Goal: Information Seeking & Learning: Compare options

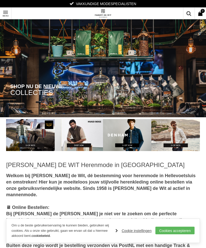
click at [138, 233] on link "Cookie instellingen" at bounding box center [133, 231] width 36 height 8
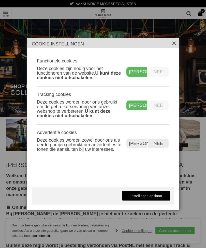
click at [137, 106] on div "Ja" at bounding box center [136, 106] width 21 height 10
click at [161, 106] on label "Nee" at bounding box center [158, 106] width 21 height 10
click at [162, 106] on label "Nee" at bounding box center [158, 106] width 21 height 10
click at [164, 143] on label "Nee" at bounding box center [158, 144] width 21 height 10
click at [142, 105] on div "Ja" at bounding box center [136, 106] width 21 height 10
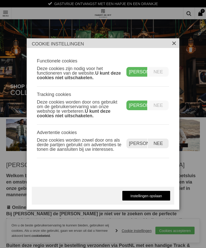
click at [163, 105] on label "Nee" at bounding box center [158, 106] width 21 height 10
click at [151, 196] on link "Instellingen opslaan" at bounding box center [146, 196] width 48 height 10
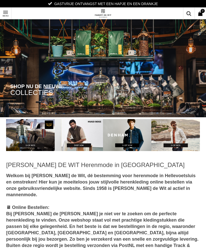
click at [1, 18] on link "Toon menu" at bounding box center [5, 13] width 11 height 11
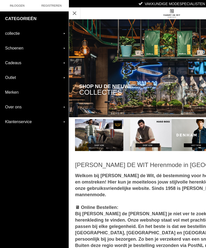
click at [60, 36] on link "collectie" at bounding box center [34, 33] width 69 height 14
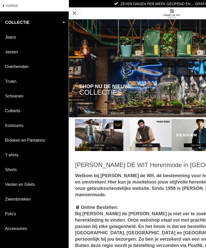
click at [17, 72] on link "Overhemden" at bounding box center [34, 66] width 69 height 14
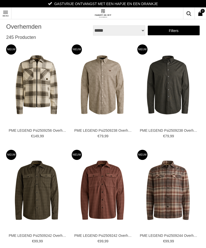
click at [181, 28] on link "Filters" at bounding box center [173, 30] width 52 height 10
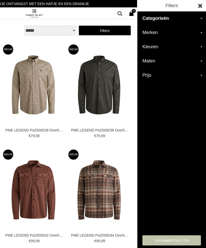
click at [201, 31] on h2 "Merken" at bounding box center [171, 33] width 69 height 14
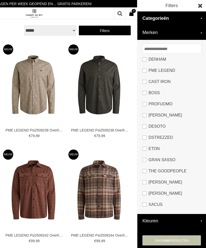
click at [144, 125] on link "Desoto" at bounding box center [171, 126] width 58 height 11
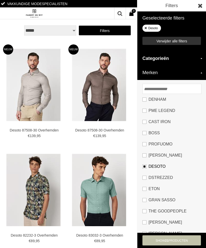
click at [143, 122] on link "CAST IRON" at bounding box center [171, 121] width 58 height 11
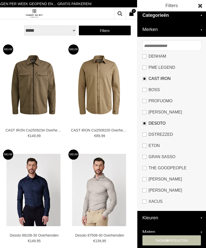
scroll to position [43, 0]
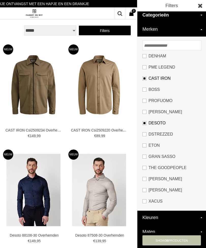
click at [142, 78] on link "CAST IRON" at bounding box center [171, 78] width 58 height 11
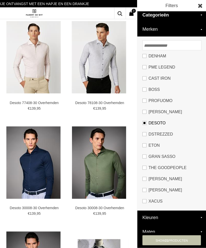
scroll to position [344, 0]
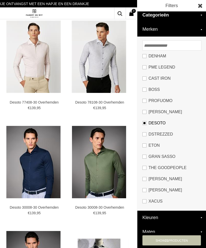
click at [105, 166] on div "**********" at bounding box center [34, 137] width 206 height 962
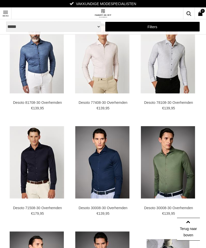
click at [0, 0] on img at bounding box center [0, 0] width 0 height 0
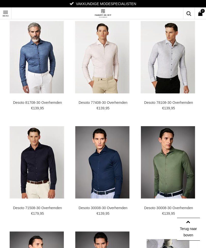
scroll to position [360, 0]
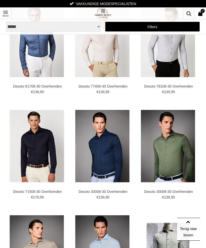
click at [0, 0] on img at bounding box center [0, 0] width 0 height 0
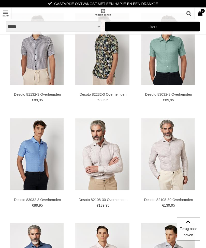
scroll to position [139, 0]
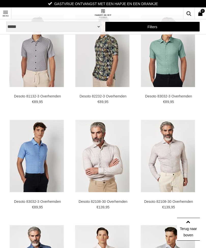
click at [7, 13] on link "Toon menu" at bounding box center [5, 13] width 11 height 11
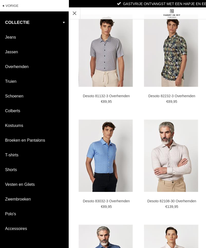
click at [13, 84] on link "Truien" at bounding box center [34, 81] width 69 height 14
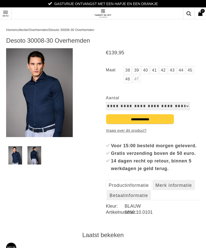
click at [15, 157] on img at bounding box center [15, 155] width 14 height 18
click at [42, 100] on img at bounding box center [39, 92] width 67 height 89
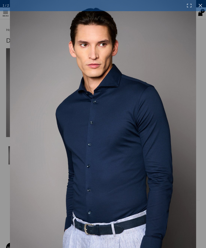
click at [204, 3] on link at bounding box center [200, 5] width 11 height 11
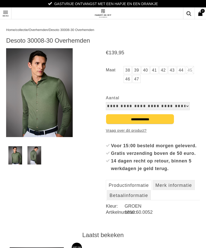
click at [15, 155] on img at bounding box center [15, 155] width 14 height 18
click at [41, 104] on img at bounding box center [39, 92] width 67 height 89
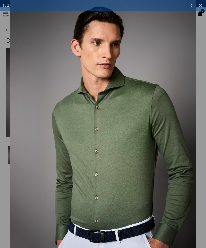
click at [202, 5] on link at bounding box center [200, 5] width 11 height 11
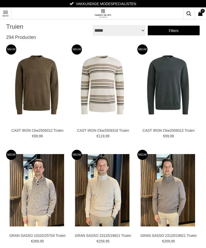
click at [179, 31] on link "Filters" at bounding box center [173, 30] width 52 height 10
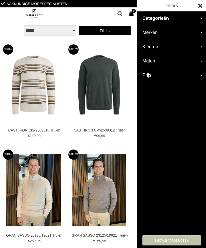
click at [200, 33] on h2 "Merken" at bounding box center [171, 33] width 69 height 14
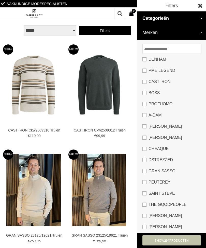
click at [145, 82] on link "CAST IRON" at bounding box center [171, 81] width 58 height 11
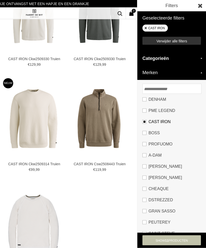
scroll to position [234, 0]
click at [146, 245] on link "The Goodpeople" at bounding box center [171, 244] width 58 height 11
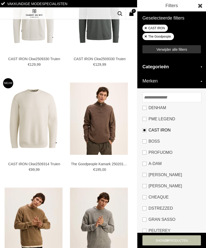
click at [145, 129] on link "CAST IRON" at bounding box center [171, 130] width 58 height 11
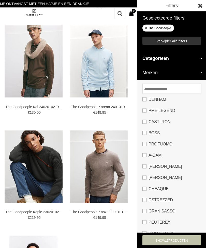
scroll to position [339, 0]
click at [102, 171] on div "**********" at bounding box center [34, 89] width 206 height 856
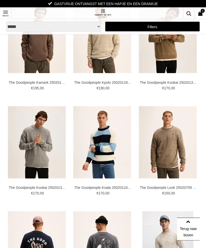
scroll to position [0, 0]
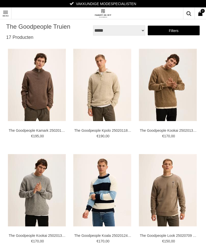
click at [0, 0] on img at bounding box center [0, 0] width 0 height 0
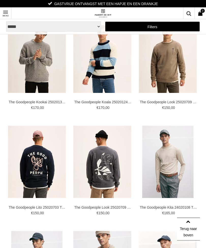
scroll to position [135, 0]
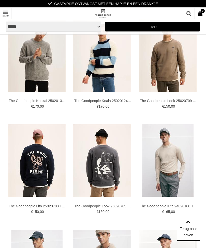
click at [0, 0] on img at bounding box center [0, 0] width 0 height 0
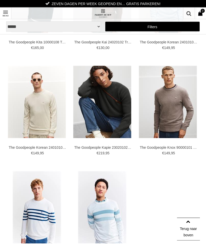
scroll to position [404, 0]
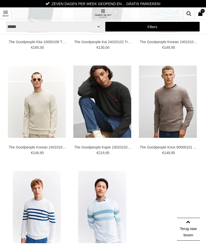
click at [0, 0] on img at bounding box center [0, 0] width 0 height 0
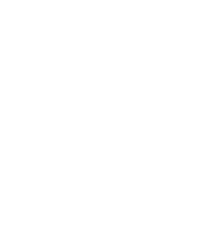
scroll to position [4, 0]
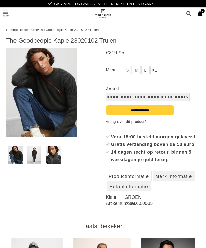
click at [36, 155] on img at bounding box center [34, 155] width 15 height 18
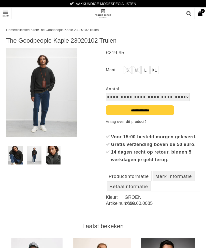
click at [18, 155] on img at bounding box center [15, 155] width 15 height 18
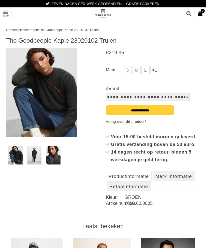
click at [55, 155] on img at bounding box center [53, 155] width 15 height 18
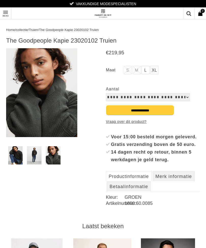
click at [3, 13] on link "Toon menu" at bounding box center [5, 13] width 11 height 11
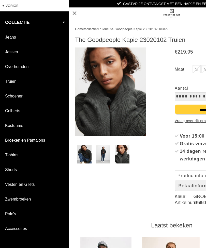
scroll to position [1, 0]
click at [12, 214] on link "Polo's" at bounding box center [34, 214] width 69 height 14
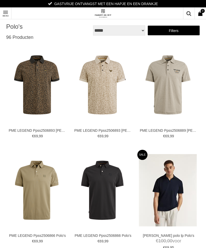
click at [177, 31] on link "Filters" at bounding box center [173, 30] width 52 height 10
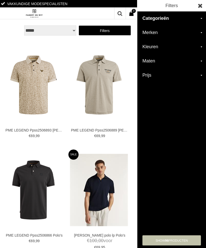
click at [202, 33] on h2 "Merken" at bounding box center [171, 33] width 69 height 14
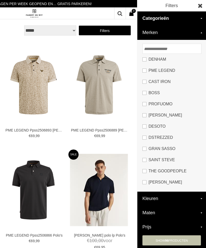
click at [145, 172] on link "The Goodpeople" at bounding box center [171, 171] width 58 height 11
click at [203, 5] on link at bounding box center [199, 5] width 11 height 11
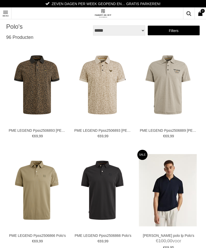
click at [3, 10] on link "Toon menu" at bounding box center [5, 13] width 11 height 11
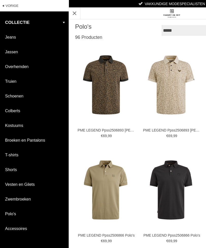
click at [72, 14] on link "Toon menu" at bounding box center [74, 13] width 11 height 11
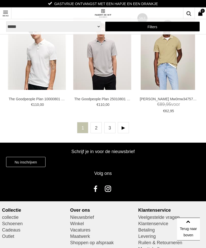
scroll to position [1189, 0]
click at [123, 127] on link at bounding box center [123, 127] width 11 height 11
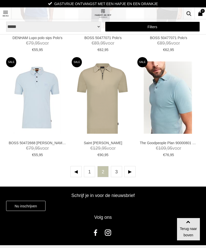
scroll to position [1139, 0]
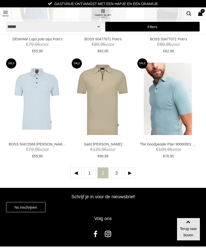
click at [130, 173] on link at bounding box center [129, 172] width 11 height 11
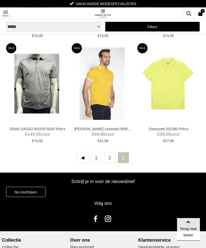
scroll to position [733, 0]
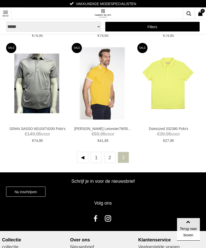
click at [3, 10] on link "Toon menu" at bounding box center [5, 13] width 11 height 11
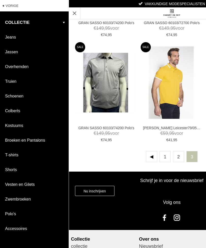
click at [11, 37] on link "Jeans" at bounding box center [34, 37] width 69 height 14
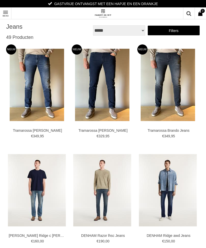
click at [181, 30] on link "Filters" at bounding box center [173, 30] width 52 height 10
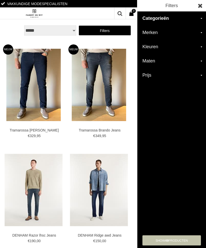
click at [202, 34] on h2 "Merken" at bounding box center [171, 33] width 69 height 14
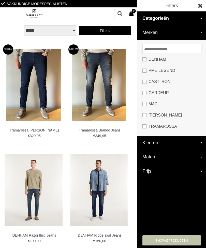
click at [145, 82] on link "CAST IRON" at bounding box center [171, 81] width 58 height 11
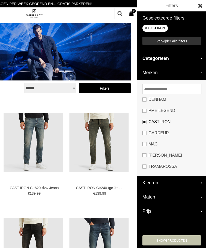
click at [144, 145] on link "MAC" at bounding box center [171, 144] width 58 height 11
click at [202, 199] on h2 "Maten" at bounding box center [171, 197] width 69 height 14
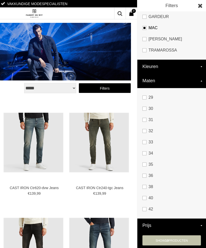
scroll to position [116, 0]
click at [146, 154] on link "34" at bounding box center [171, 153] width 58 height 11
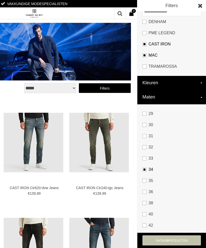
click at [202, 4] on link at bounding box center [199, 5] width 11 height 11
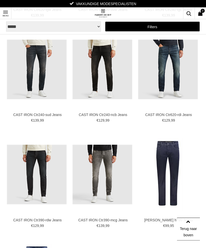
scroll to position [179, 0]
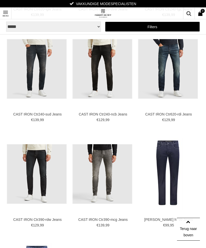
click at [0, 0] on img at bounding box center [0, 0] width 0 height 0
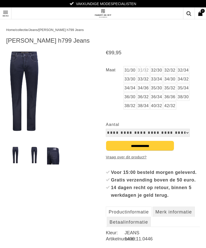
click at [143, 89] on link "34/36" at bounding box center [143, 88] width 12 height 8
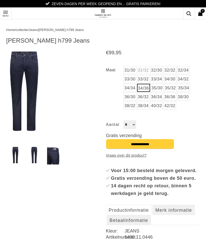
click at [56, 155] on img at bounding box center [53, 155] width 12 height 18
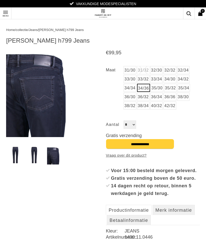
click at [0, 17] on link "Toon menu" at bounding box center [5, 13] width 11 height 11
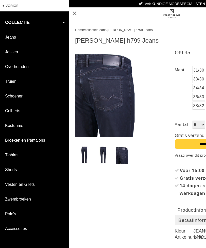
click at [18, 52] on link "Jassen" at bounding box center [34, 52] width 69 height 14
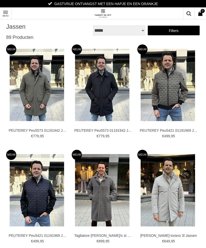
click at [181, 31] on link "Filters" at bounding box center [173, 30] width 52 height 10
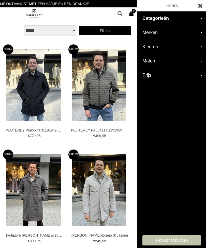
click at [198, 33] on h2 "Merken" at bounding box center [171, 33] width 69 height 14
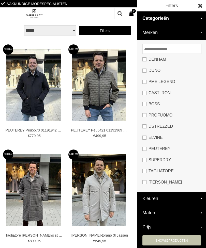
click at [148, 93] on link "CAST IRON" at bounding box center [171, 92] width 58 height 11
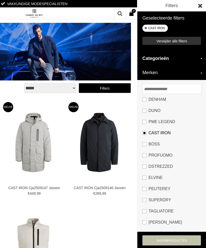
click at [144, 145] on link "BOSS" at bounding box center [171, 144] width 58 height 11
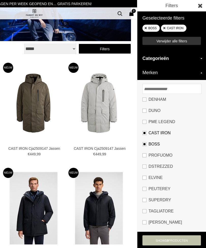
scroll to position [34, 0]
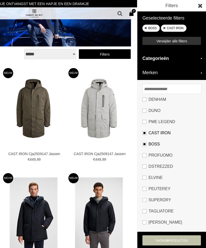
click at [203, 4] on link at bounding box center [199, 5] width 11 height 11
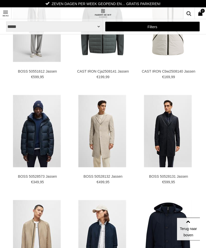
scroll to position [328, 0]
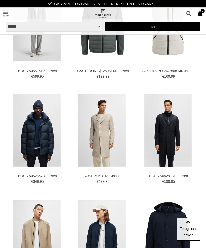
click at [0, 0] on img at bounding box center [0, 0] width 0 height 0
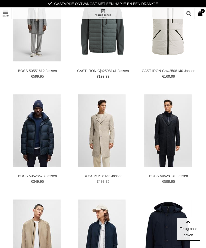
scroll to position [344, 0]
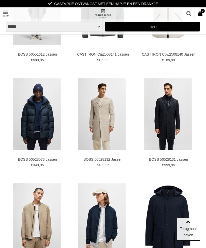
click at [0, 0] on img at bounding box center [0, 0] width 0 height 0
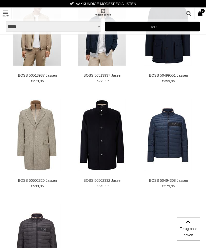
scroll to position [534, 0]
click at [170, 137] on img at bounding box center [168, 135] width 48 height 72
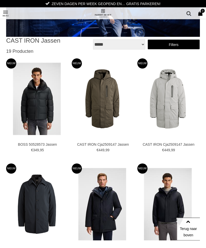
scroll to position [0, 0]
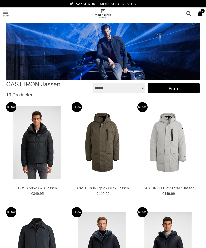
click at [4, 15] on link "Toon menu" at bounding box center [5, 13] width 11 height 11
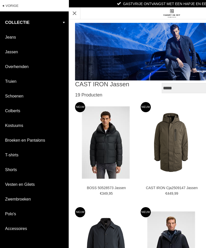
click at [71, 14] on link "Toon menu" at bounding box center [74, 13] width 11 height 11
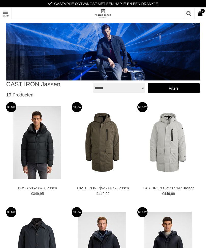
click at [181, 89] on link "Filters" at bounding box center [173, 88] width 52 height 10
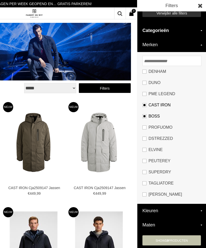
scroll to position [26, 0]
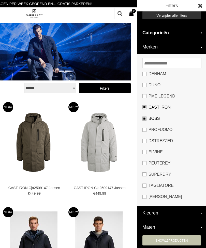
click at [143, 107] on link "CAST IRON" at bounding box center [171, 107] width 58 height 11
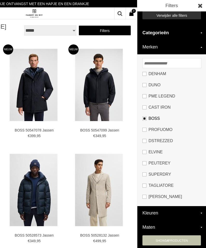
click at [145, 119] on link "BOSS" at bounding box center [171, 118] width 58 height 11
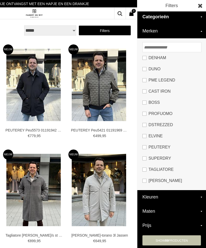
click at [201, 6] on link at bounding box center [199, 5] width 11 height 11
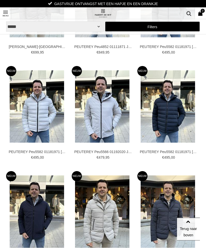
scroll to position [295, 0]
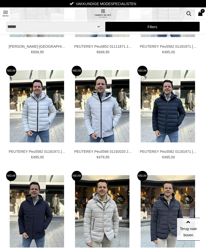
click at [0, 0] on img at bounding box center [0, 0] width 0 height 0
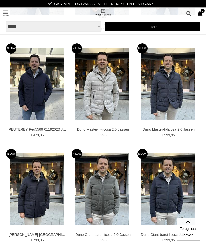
scroll to position [422, 0]
click at [0, 0] on img at bounding box center [0, 0] width 0 height 0
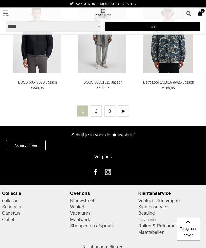
scroll to position [1206, 0]
click at [121, 108] on link at bounding box center [123, 110] width 11 height 11
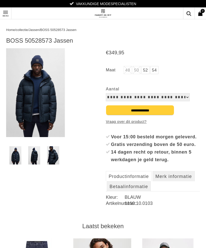
click at [34, 155] on img at bounding box center [34, 155] width 12 height 18
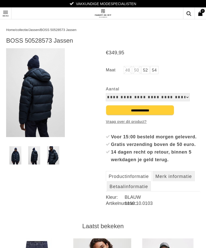
click at [54, 156] on img at bounding box center [53, 155] width 12 height 18
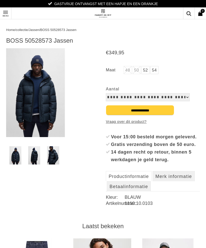
click at [144, 70] on link "52" at bounding box center [145, 70] width 8 height 8
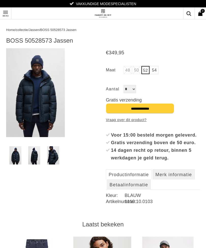
click at [154, 70] on link "54" at bounding box center [154, 70] width 8 height 8
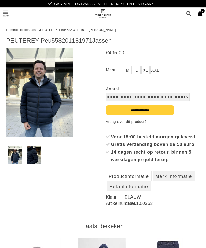
click at [35, 155] on img at bounding box center [34, 155] width 14 height 18
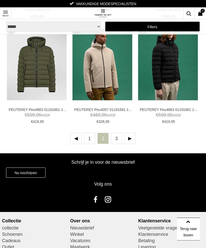
scroll to position [1174, 0]
click at [130, 138] on link at bounding box center [129, 138] width 11 height 11
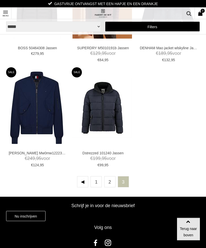
scroll to position [499, 0]
click at [111, 181] on link "2" at bounding box center [109, 181] width 11 height 11
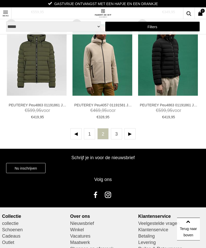
scroll to position [1178, 0]
click at [91, 131] on link "1" at bounding box center [89, 133] width 11 height 11
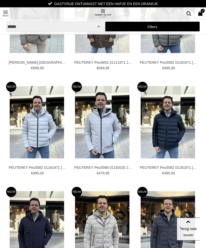
scroll to position [279, 0]
click at [2, 10] on link "Toon menu" at bounding box center [5, 13] width 11 height 11
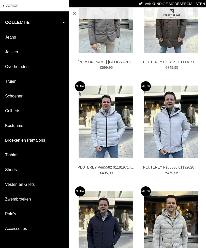
click at [37, 142] on link "Broeken en Pantalons" at bounding box center [34, 140] width 69 height 14
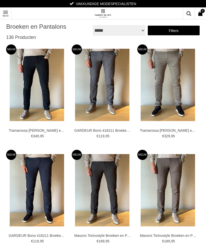
click at [179, 31] on link "Filters" at bounding box center [173, 30] width 52 height 10
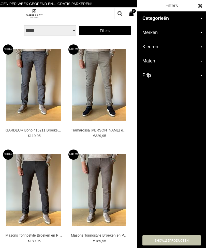
click at [202, 31] on h2 "Merken" at bounding box center [171, 33] width 69 height 14
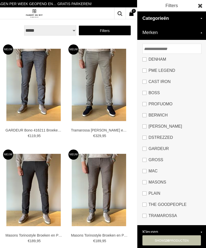
click at [146, 205] on link "The Goodpeople" at bounding box center [171, 204] width 58 height 11
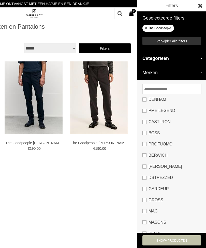
click at [146, 121] on link "CAST IRON" at bounding box center [171, 121] width 58 height 11
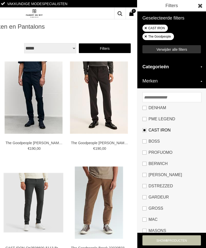
click at [145, 143] on link "BOSS" at bounding box center [171, 141] width 58 height 11
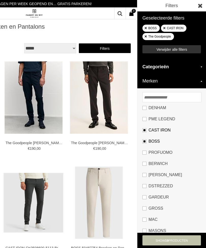
click at [144, 199] on link "GARDEUR" at bounding box center [171, 197] width 58 height 11
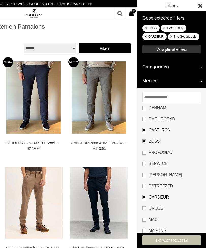
click at [145, 221] on link "MAC" at bounding box center [171, 219] width 58 height 11
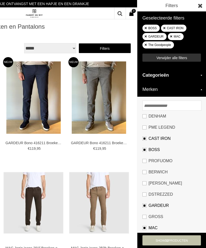
click at [143, 150] on link "BOSS" at bounding box center [171, 149] width 58 height 11
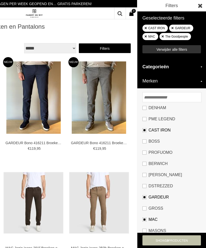
click at [203, 67] on h2 "Categorieën" at bounding box center [171, 67] width 69 height 14
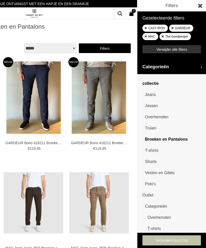
click at [202, 69] on h2 "Categorieën" at bounding box center [171, 67] width 69 height 14
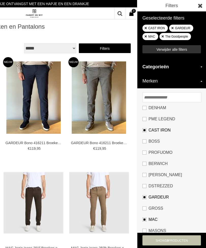
click at [203, 82] on h2 "Merken" at bounding box center [171, 81] width 69 height 14
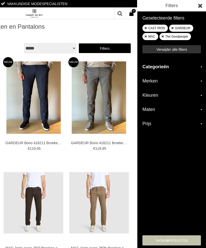
click at [199, 109] on h2 "Maten" at bounding box center [171, 110] width 69 height 14
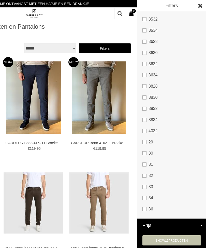
scroll to position [286, 0]
click at [145, 199] on link "34" at bounding box center [171, 198] width 58 height 11
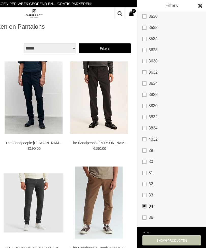
click at [198, 4] on link at bounding box center [199, 5] width 11 height 11
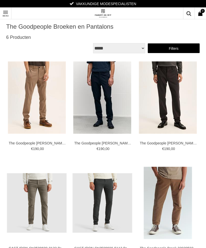
click at [0, 0] on img at bounding box center [0, 0] width 0 height 0
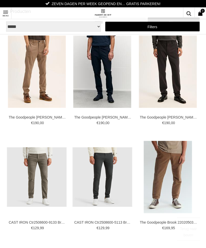
scroll to position [26, 0]
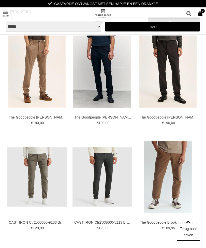
click at [0, 0] on img at bounding box center [0, 0] width 0 height 0
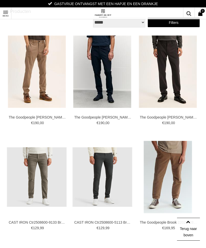
scroll to position [42, 0]
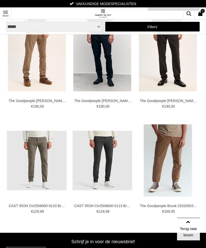
click at [0, 0] on img at bounding box center [0, 0] width 0 height 0
click at [2, 12] on link "Toon menu" at bounding box center [5, 13] width 11 height 11
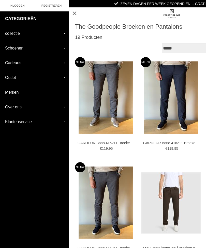
click at [171, 11] on img at bounding box center [172, 13] width 18 height 9
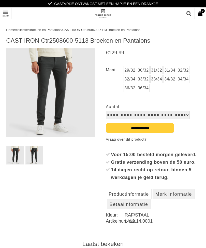
click at [57, 93] on img at bounding box center [50, 92] width 89 height 89
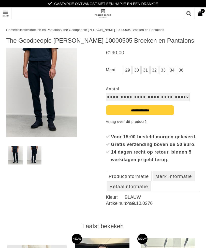
click at [34, 158] on img at bounding box center [34, 155] width 15 height 18
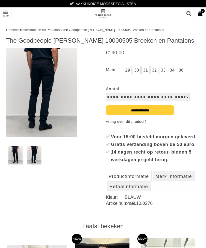
click at [13, 160] on img at bounding box center [15, 155] width 15 height 18
